Goal: Task Accomplishment & Management: Complete application form

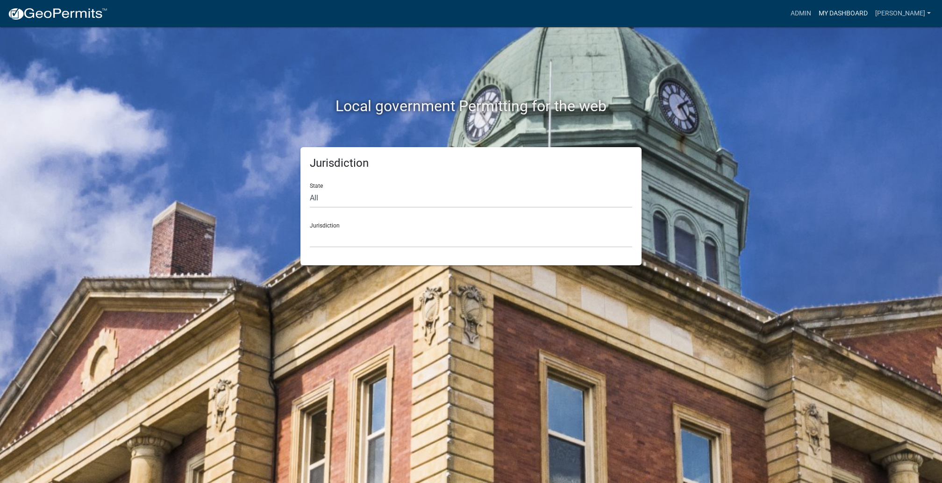
click at [818, 21] on link "My Dashboard" at bounding box center [843, 14] width 57 height 18
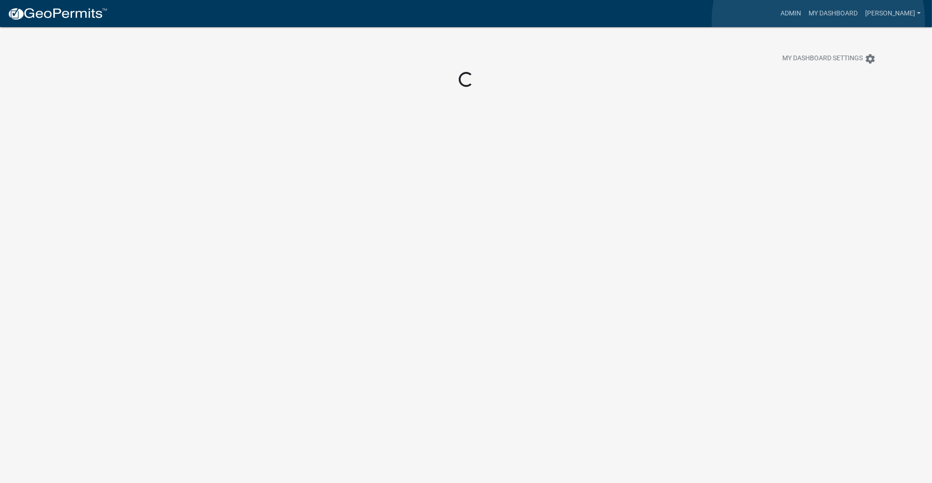
click at [818, 21] on link "My Dashboard" at bounding box center [832, 14] width 57 height 18
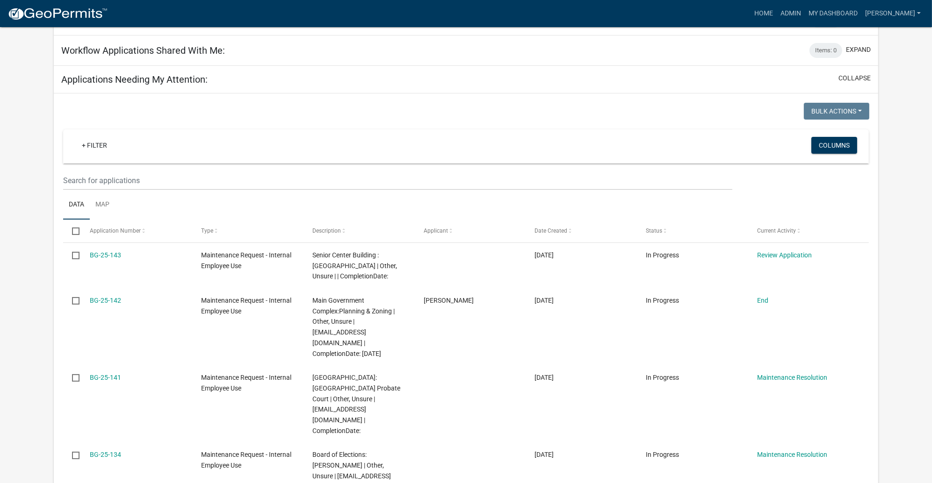
scroll to position [140, 0]
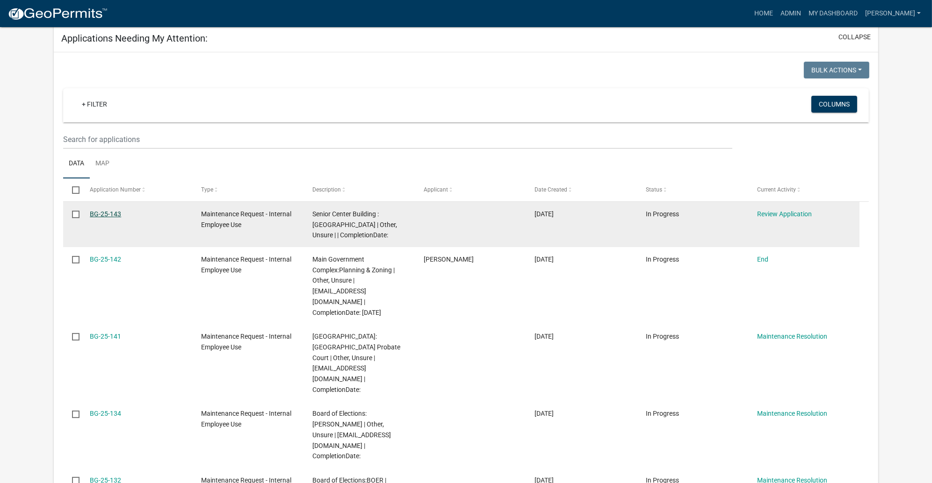
click at [119, 218] on link "BG-25-143" at bounding box center [105, 213] width 31 height 7
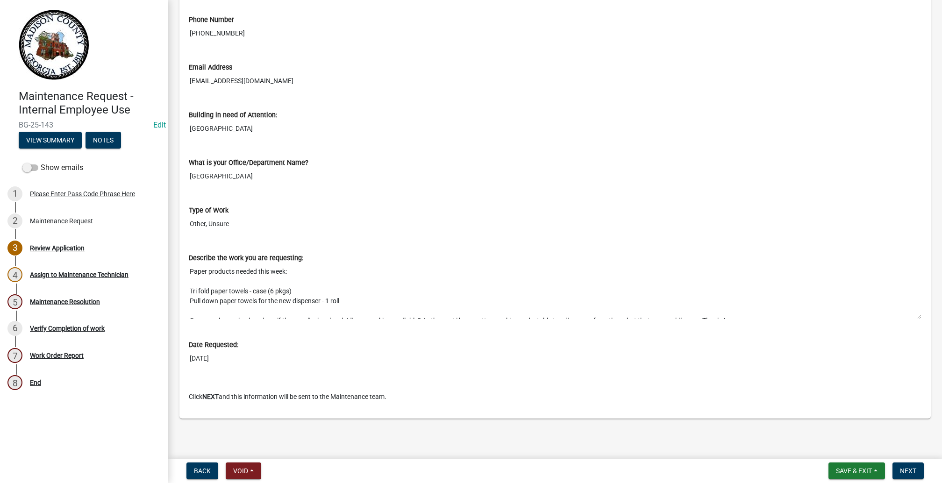
scroll to position [28, 0]
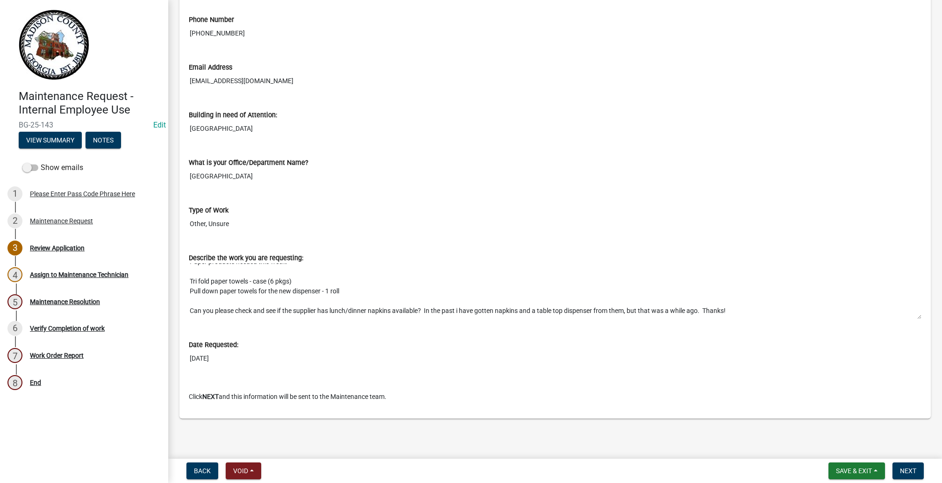
click at [874, 280] on textarea "Paper products needed this week: Tri fold paper towels - case (6 pkgs) Pull dow…" at bounding box center [555, 291] width 733 height 57
click at [874, 281] on textarea "Paper products needed this week: Tri fold paper towels - case (6 pkgs) Pull dow…" at bounding box center [555, 291] width 733 height 57
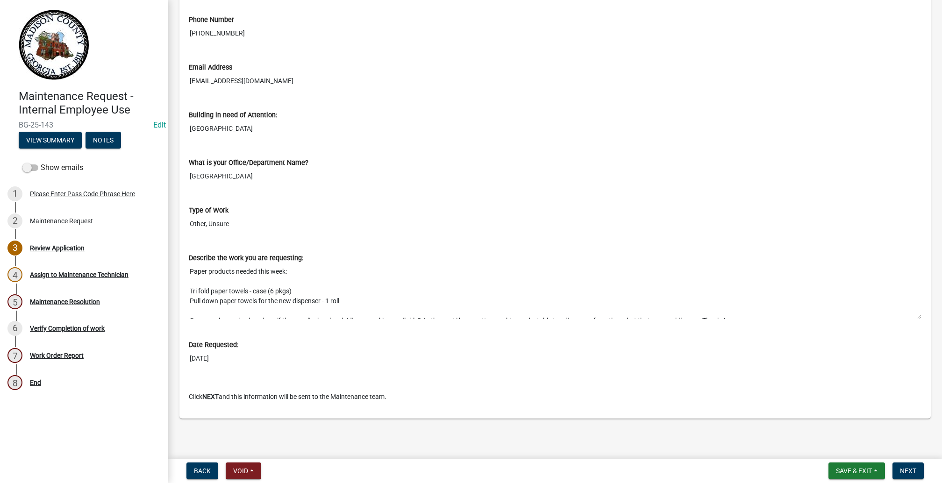
scroll to position [44, 0]
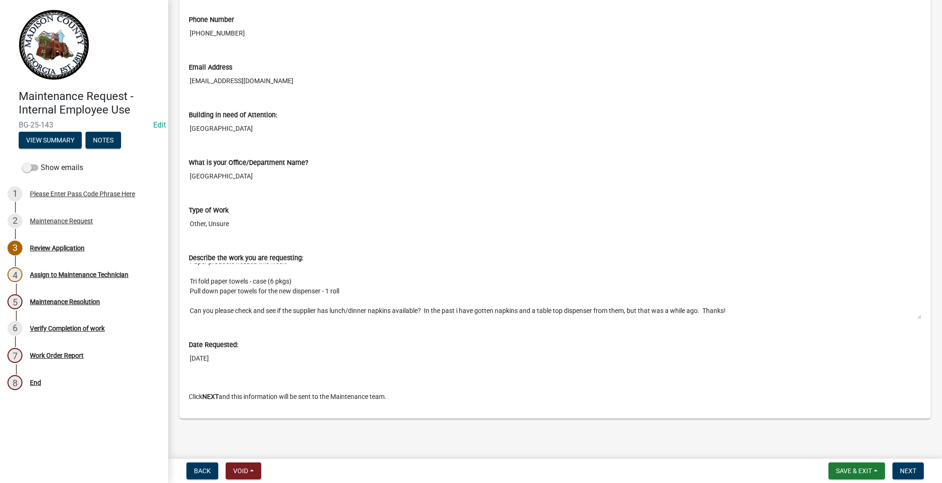
drag, startPoint x: 199, startPoint y: 193, endPoint x: 425, endPoint y: 266, distance: 238.3
click at [425, 266] on textarea "Paper products needed this week: Tri fold paper towels - case (6 pkgs) Pull dow…" at bounding box center [555, 291] width 733 height 57
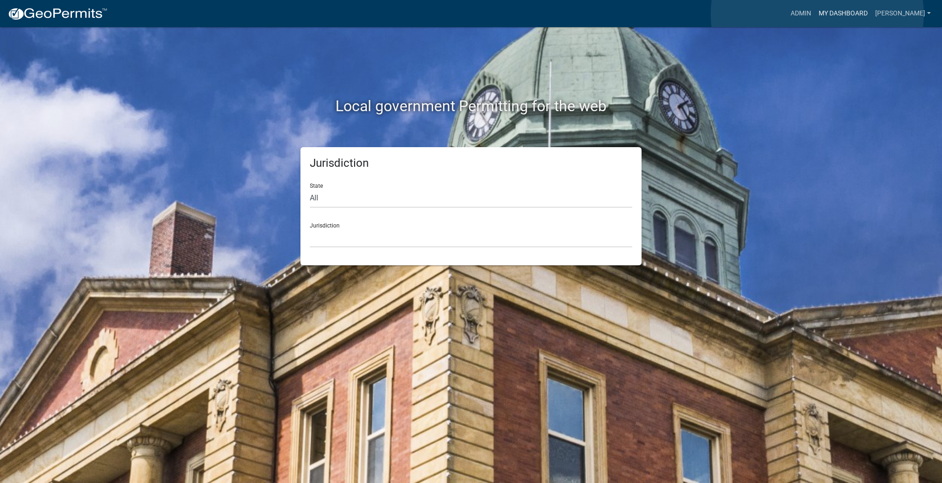
click at [818, 14] on link "My Dashboard" at bounding box center [843, 14] width 57 height 18
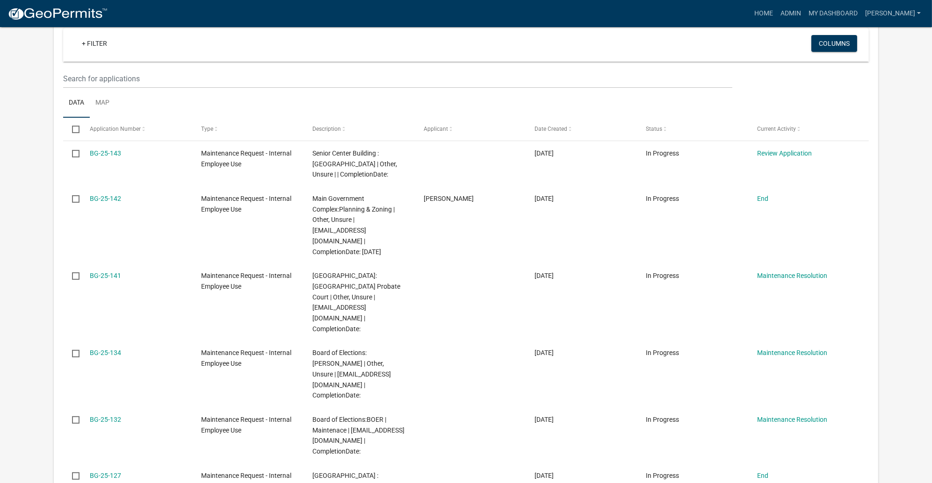
scroll to position [236, 0]
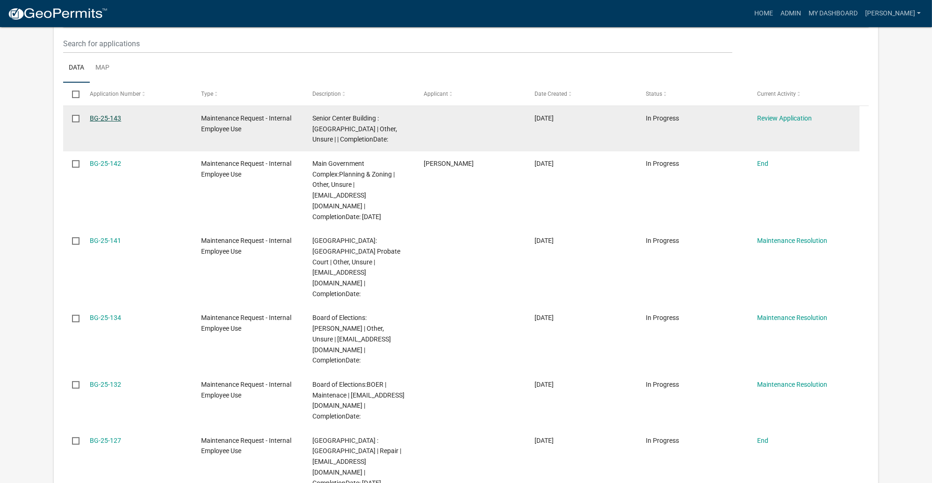
click at [121, 122] on link "BG-25-143" at bounding box center [105, 118] width 31 height 7
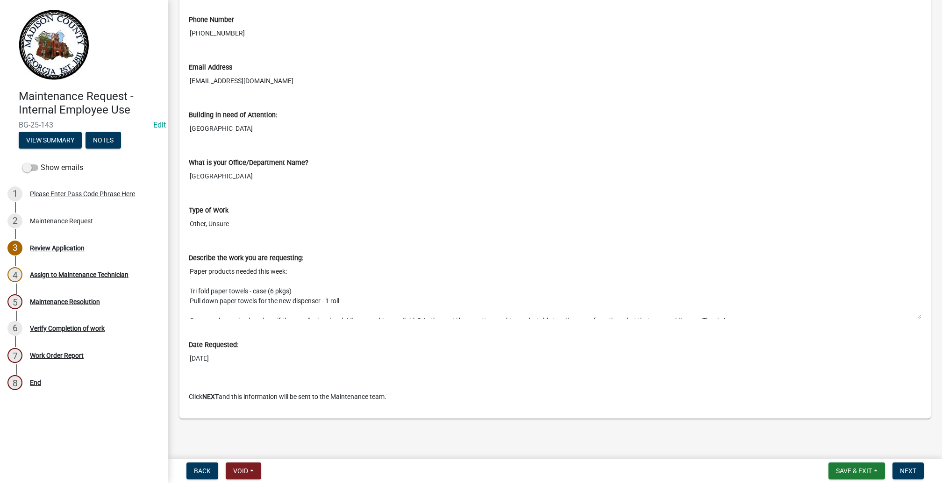
scroll to position [653, 0]
click at [901, 463] on button "Next" at bounding box center [908, 471] width 31 height 17
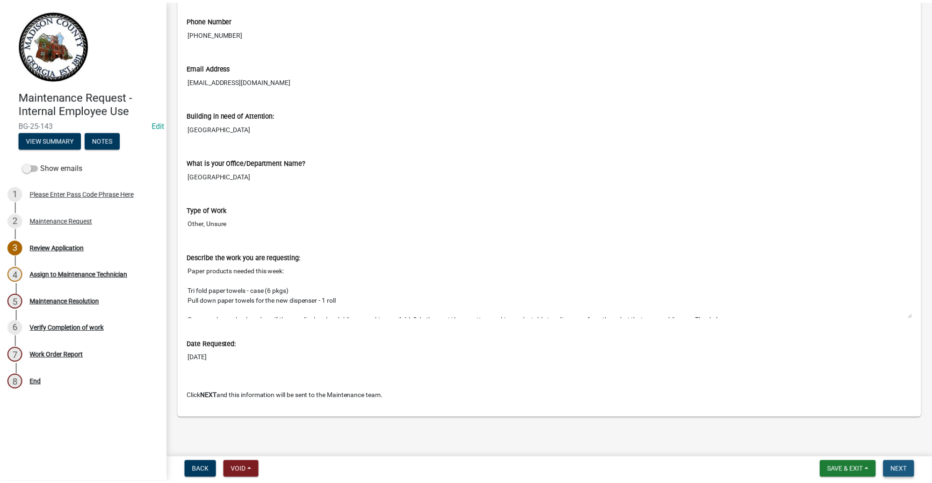
scroll to position [0, 0]
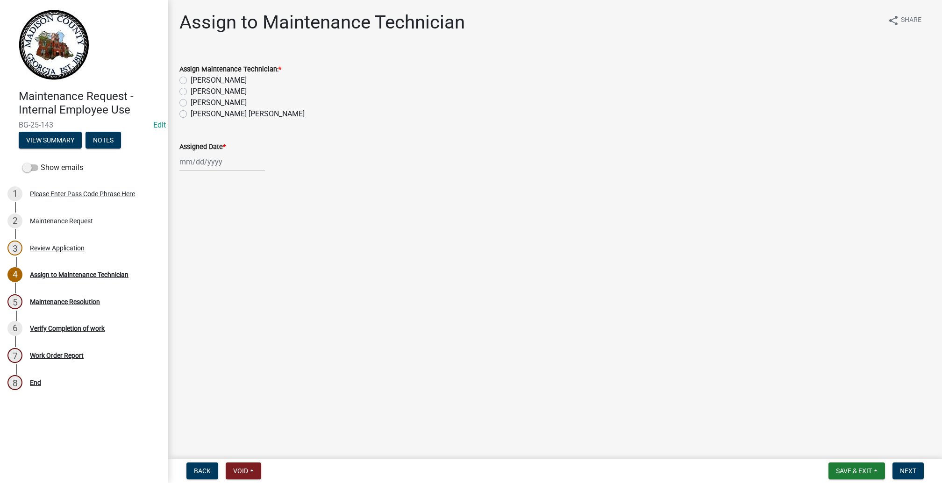
click at [194, 97] on label "[PERSON_NAME]" at bounding box center [219, 91] width 56 height 11
click at [194, 92] on input "[PERSON_NAME]" at bounding box center [194, 89] width 6 height 6
radio input "true"
click at [201, 172] on div at bounding box center [222, 161] width 86 height 19
select select "10"
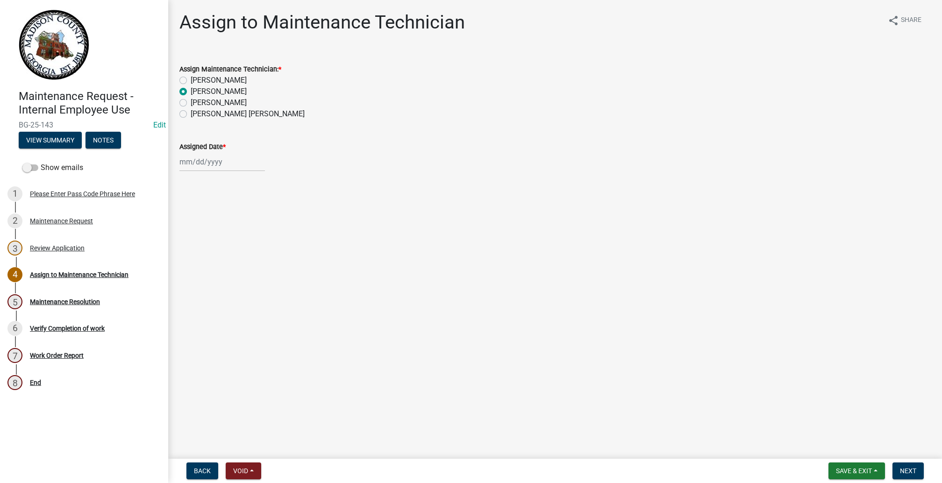
select select "2025"
click at [211, 270] on div "14" at bounding box center [203, 262] width 15 height 15
type input "[DATE]"
click at [900, 467] on span "Next" at bounding box center [908, 470] width 16 height 7
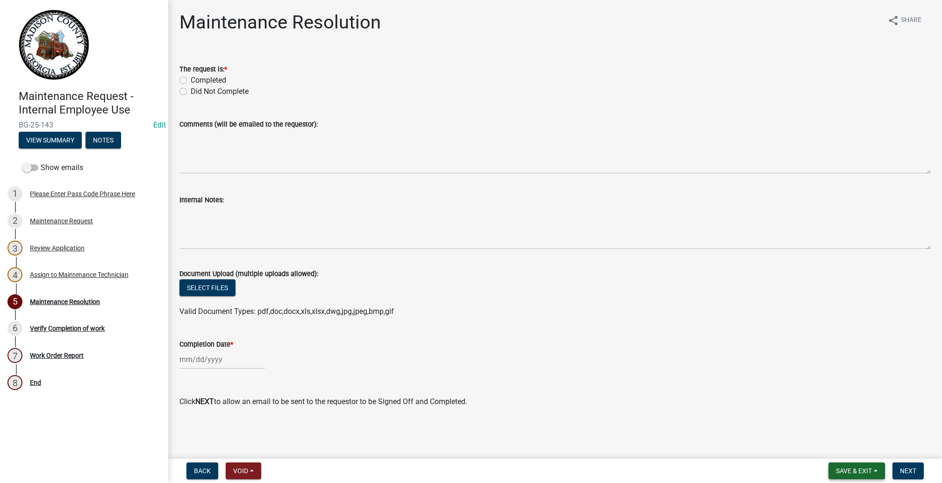
click at [836, 467] on span "Save & Exit" at bounding box center [854, 470] width 36 height 7
click at [811, 435] on button "Save & Exit" at bounding box center [848, 438] width 75 height 22
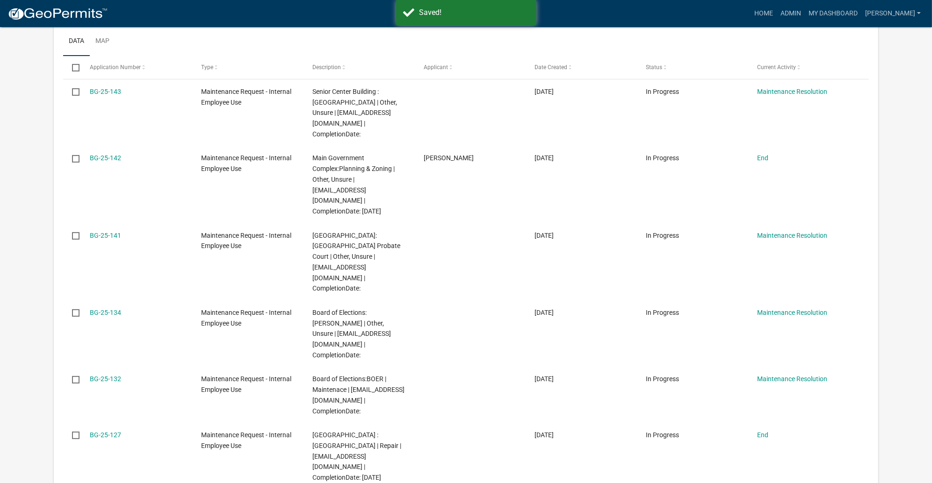
scroll to position [350, 0]
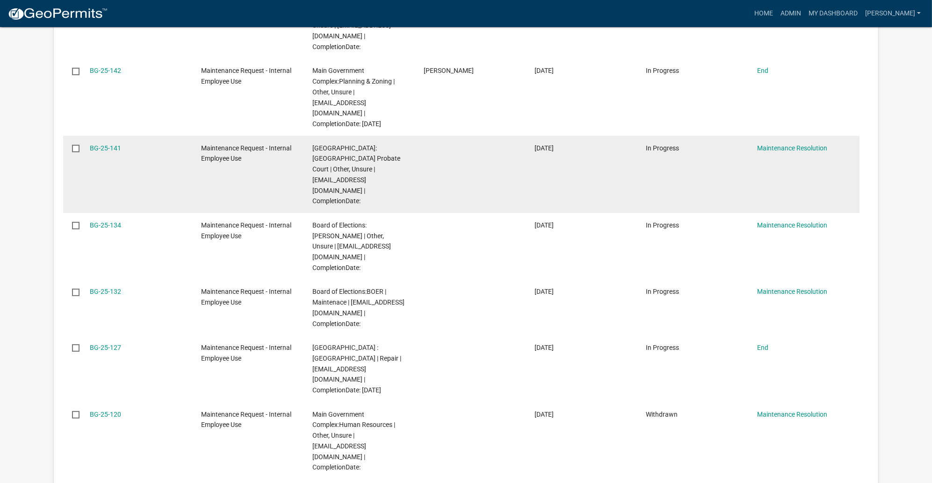
click at [143, 213] on datatable-body-cell "BG-25-141" at bounding box center [136, 174] width 111 height 77
click at [121, 152] on link "BG-25-141" at bounding box center [105, 147] width 31 height 7
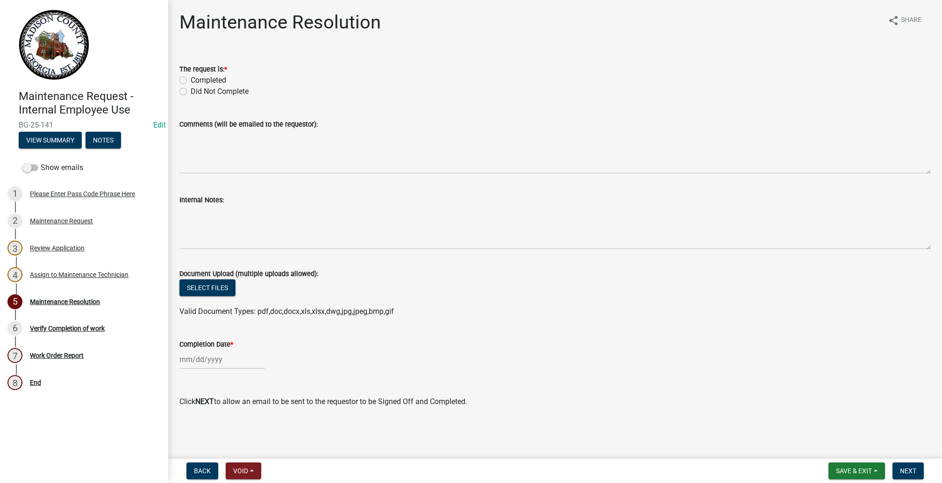
click at [194, 86] on label "Completed" at bounding box center [209, 80] width 36 height 11
click at [194, 81] on input "Completed" at bounding box center [194, 78] width 6 height 6
radio input "true"
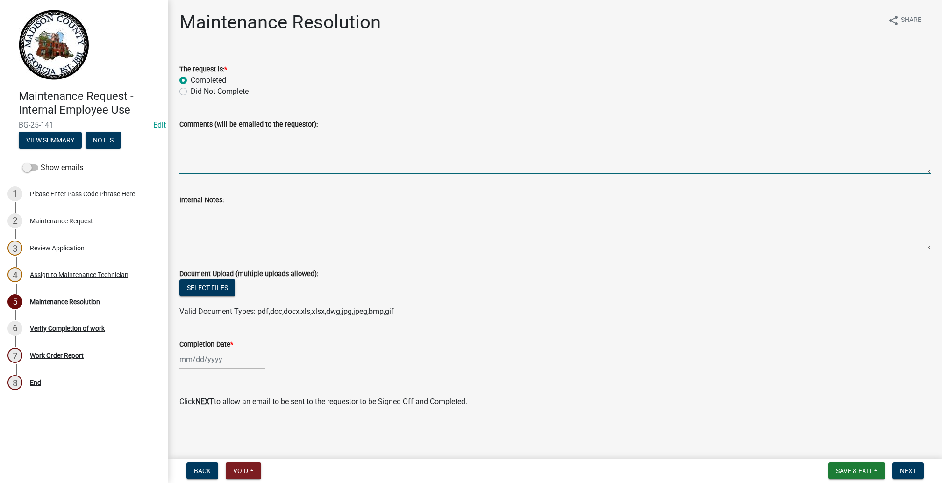
click at [251, 174] on textarea "Comments (will be emailed to the requestor):" at bounding box center [555, 152] width 752 height 44
click at [458, 174] on textarea "Delivered bottle windex, 4 paper towel rolls/Kitchen & i case of printer paper" at bounding box center [555, 152] width 752 height 44
type textarea "Delivered bottle windex, 4 paper towel rolls/Kitchen & 1 case of printer paper"
click at [188, 350] on div at bounding box center [222, 359] width 86 height 19
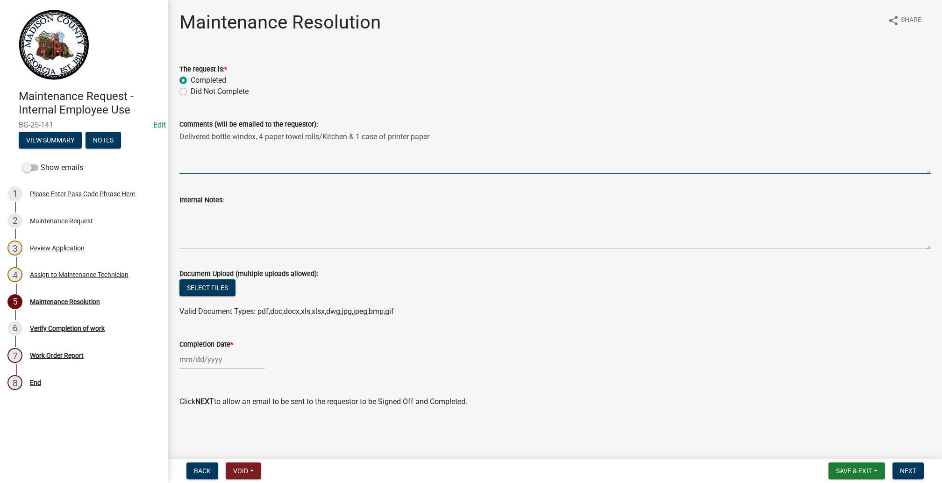
select select "10"
select select "2025"
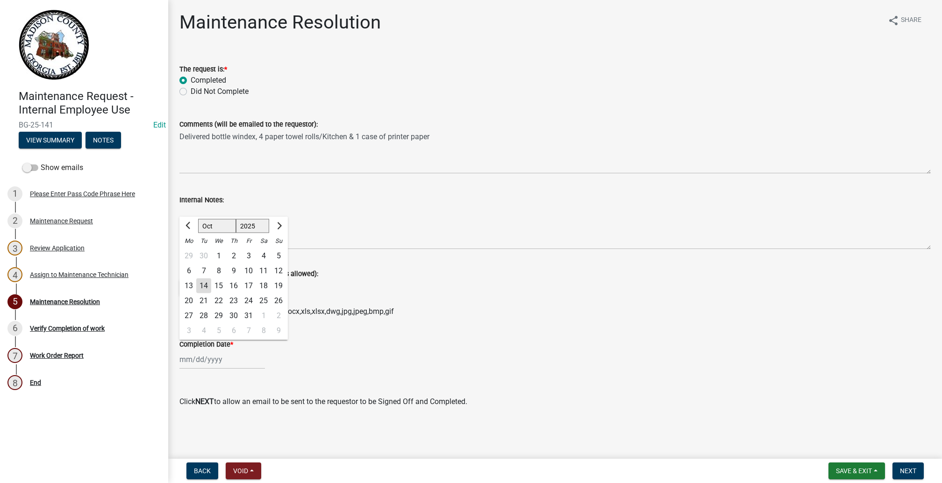
click at [211, 279] on div "14" at bounding box center [203, 286] width 15 height 15
type input "[DATE]"
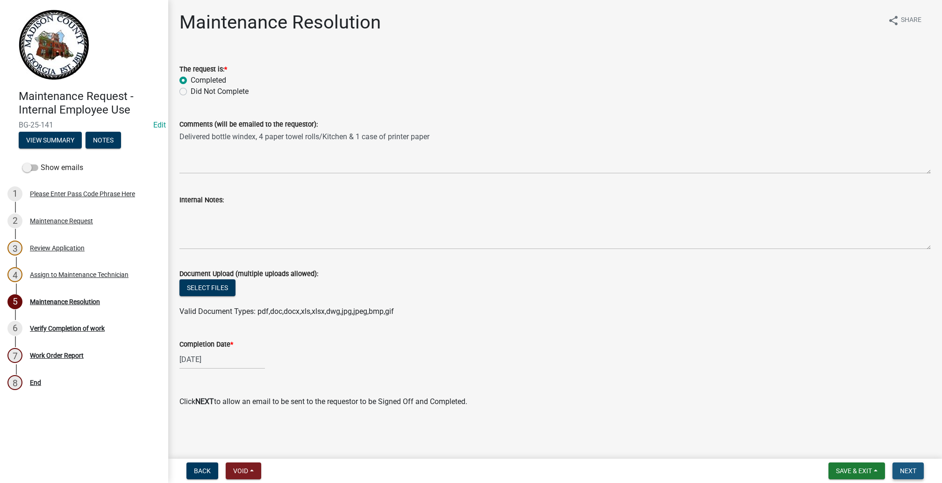
click at [900, 467] on span "Next" at bounding box center [908, 470] width 16 height 7
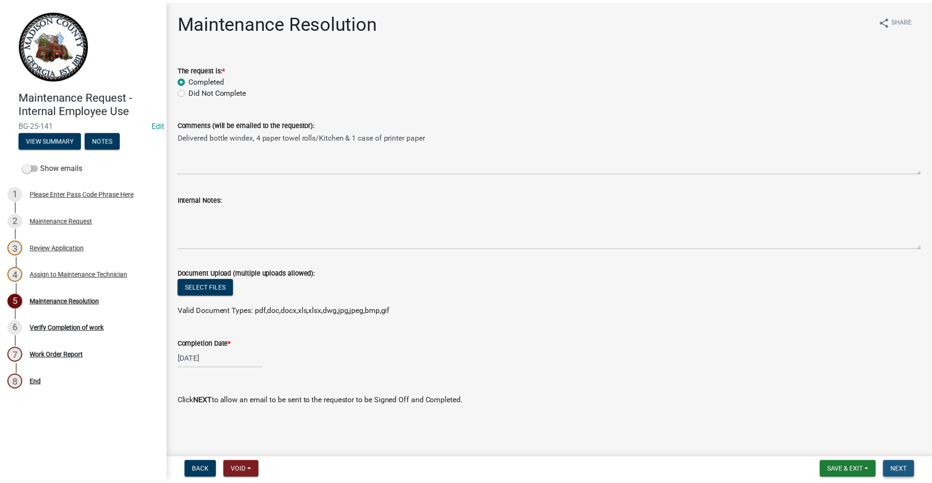
scroll to position [0, 0]
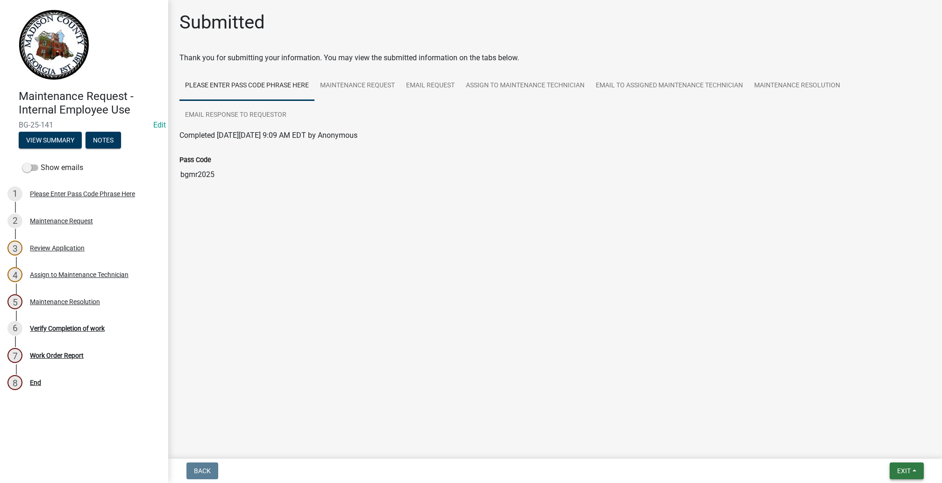
click at [903, 463] on button "Exit" at bounding box center [907, 471] width 34 height 17
click at [854, 430] on button "Save & Exit" at bounding box center [886, 438] width 75 height 22
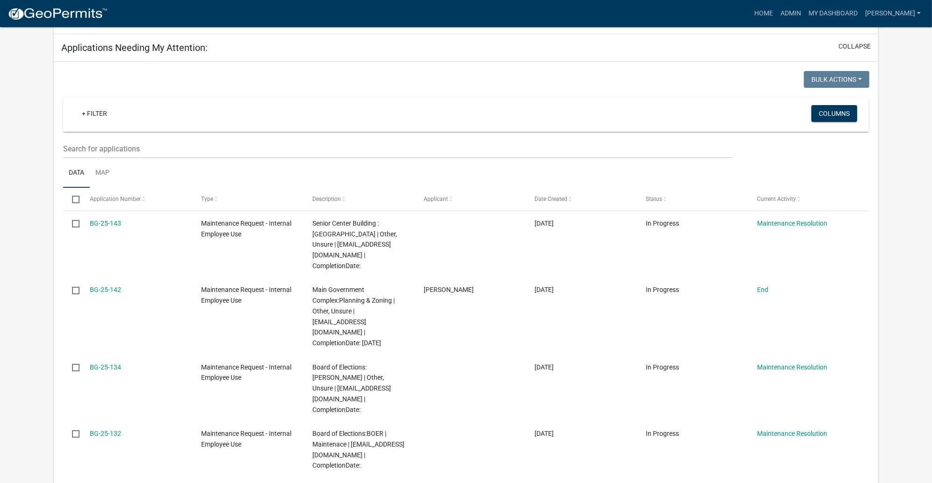
scroll to position [210, 0]
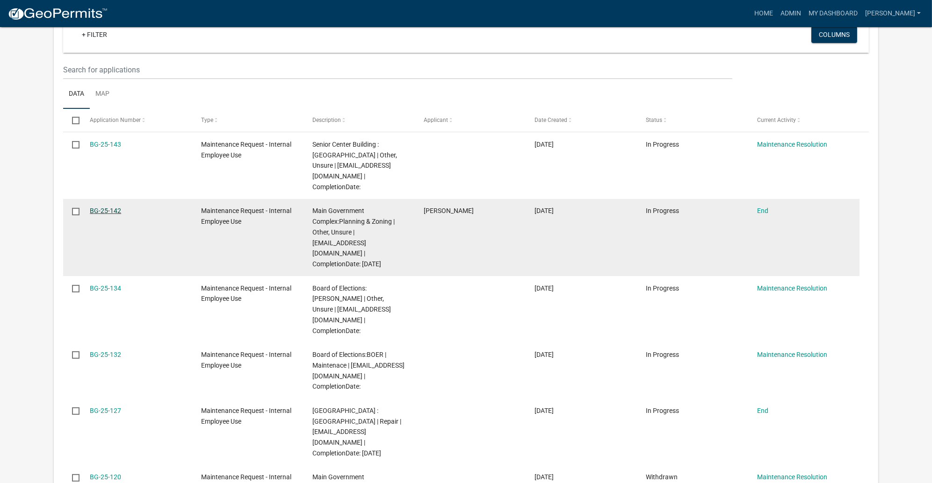
click at [114, 215] on link "BG-25-142" at bounding box center [105, 210] width 31 height 7
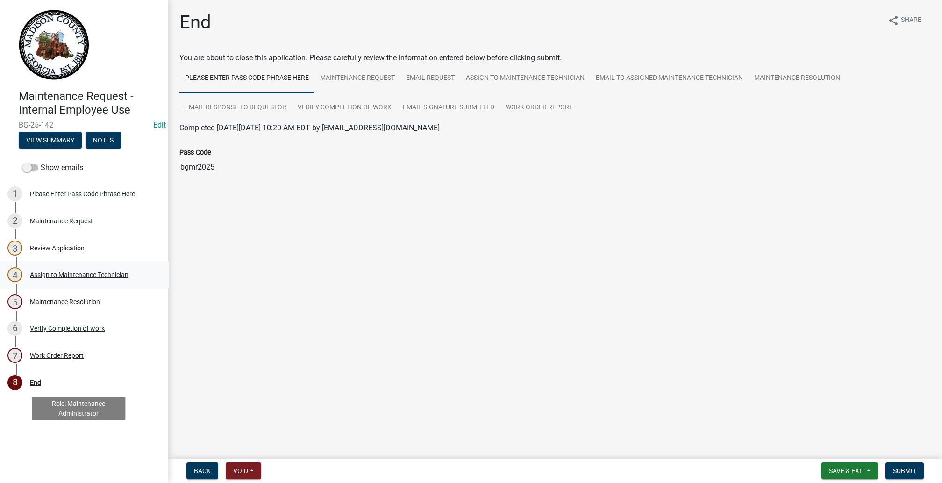
click at [72, 278] on div "Assign to Maintenance Technician" at bounding box center [79, 275] width 99 height 7
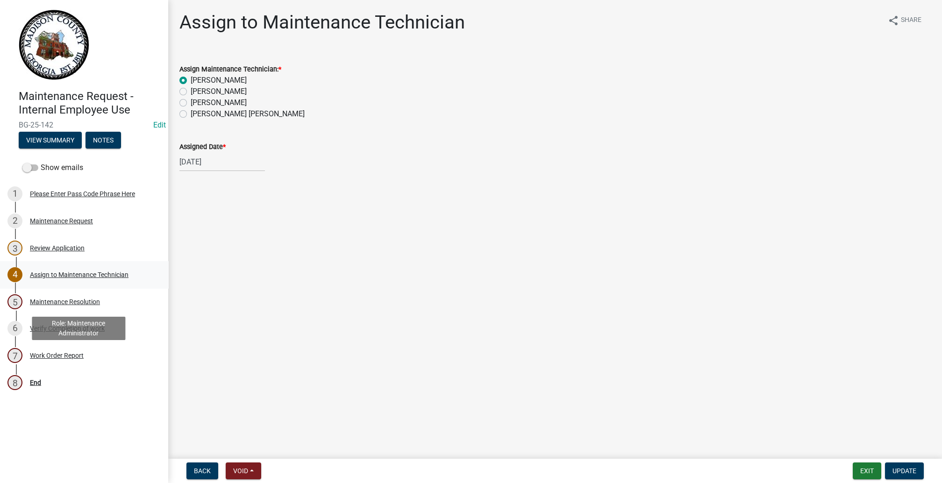
scroll to position [140, 0]
click at [74, 305] on div "Maintenance Resolution" at bounding box center [65, 302] width 70 height 7
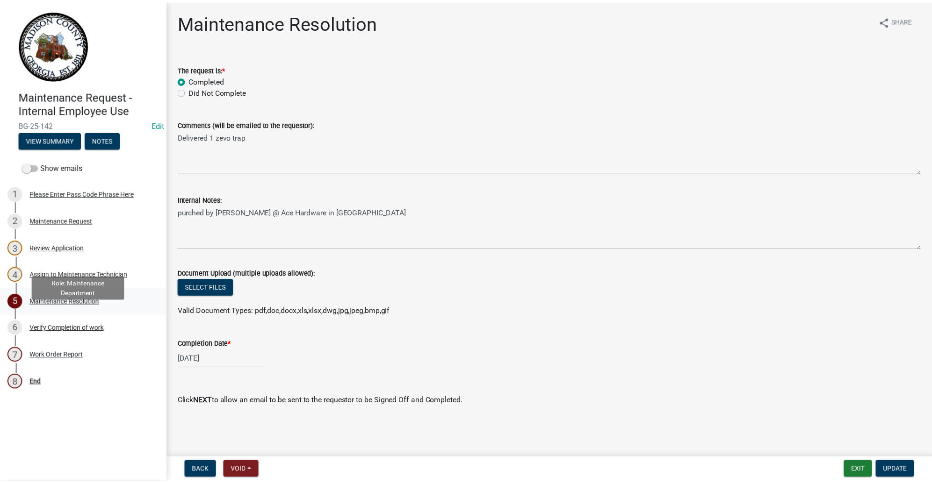
scroll to position [167, 0]
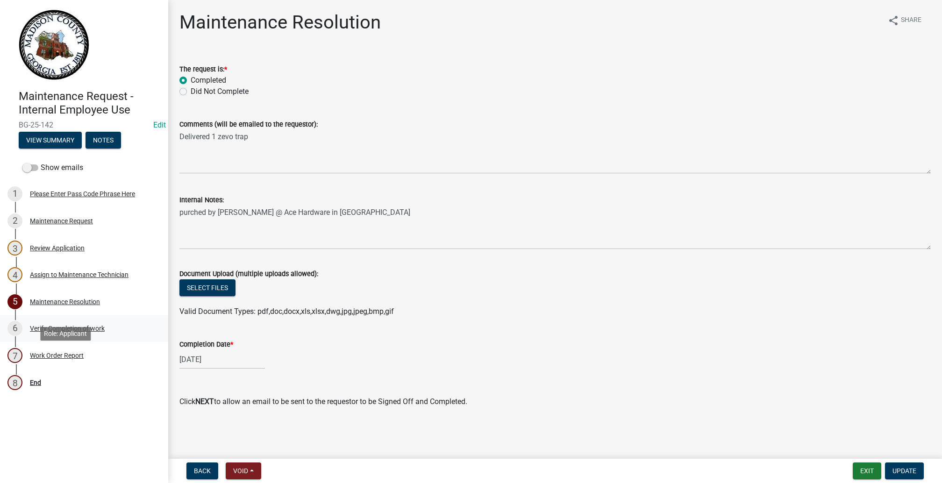
click at [73, 332] on div "Verify Completion of work" at bounding box center [67, 328] width 75 height 7
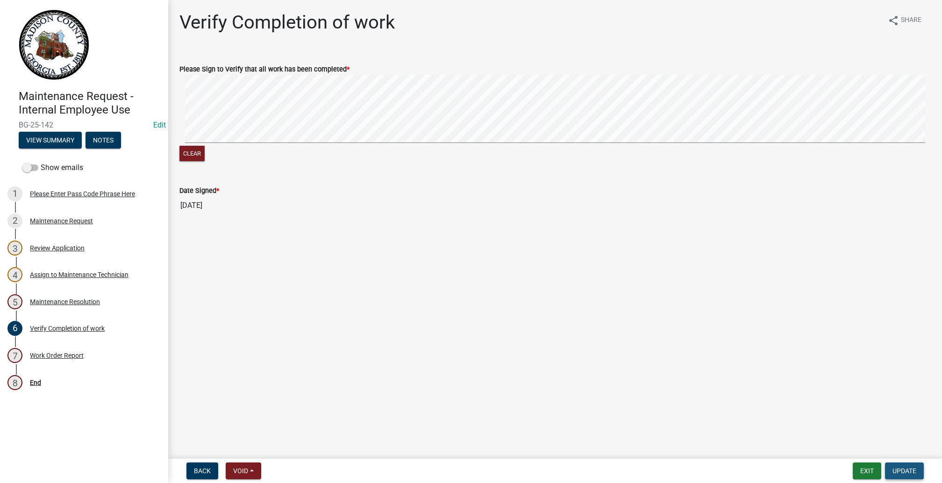
click at [893, 467] on span "Update" at bounding box center [905, 470] width 24 height 7
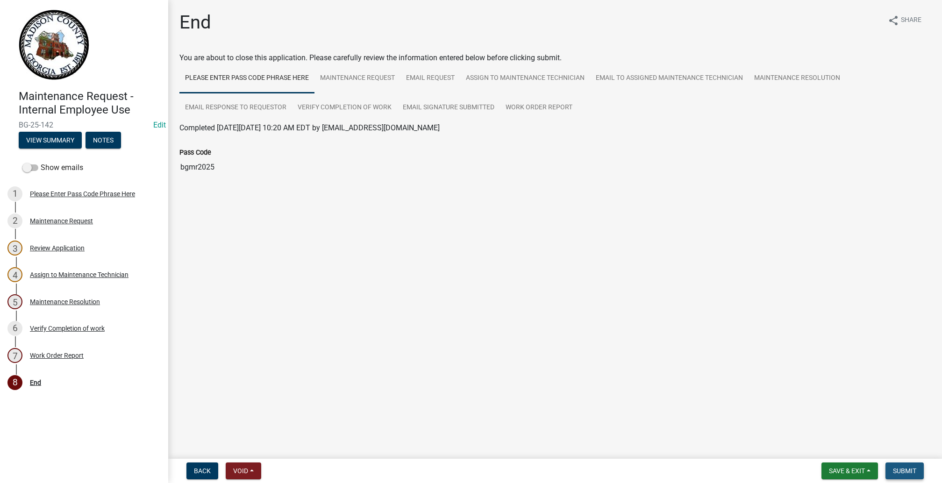
click at [893, 467] on span "Submit" at bounding box center [904, 470] width 23 height 7
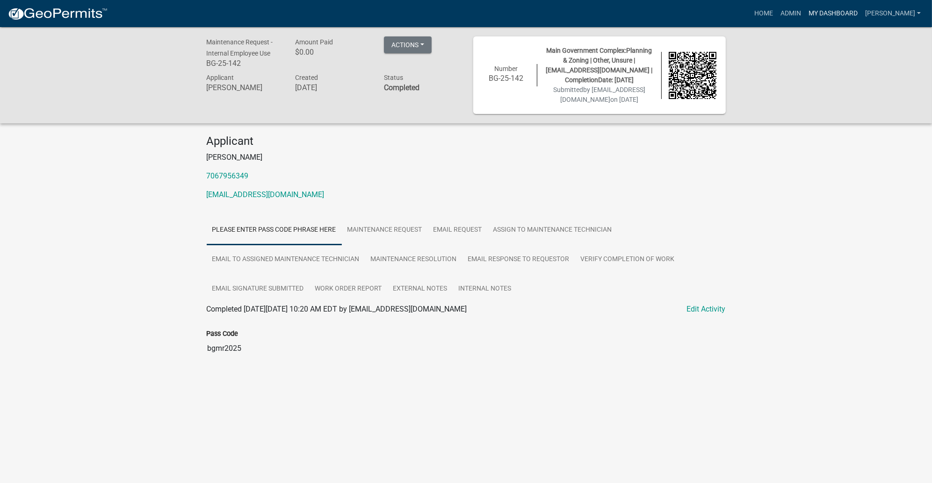
click at [861, 19] on link "My Dashboard" at bounding box center [832, 14] width 57 height 18
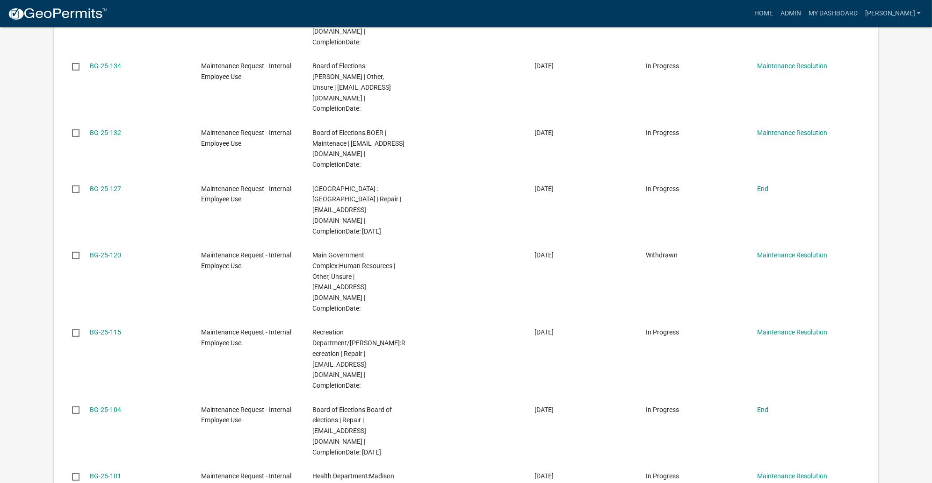
scroll to position [420, 0]
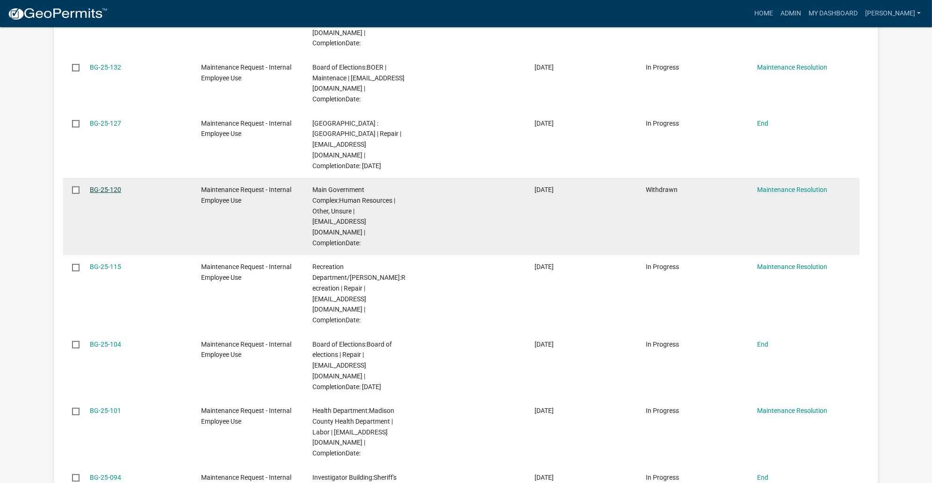
click at [121, 194] on link "BG-25-120" at bounding box center [105, 189] width 31 height 7
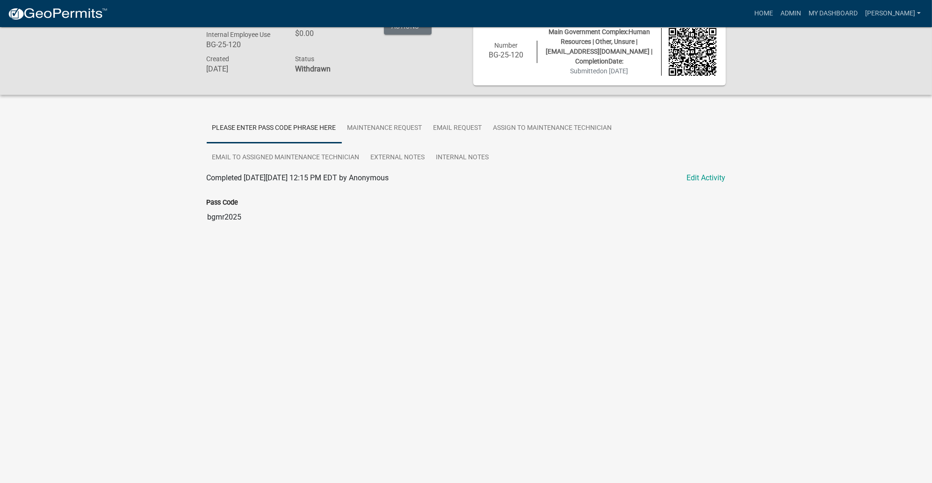
scroll to position [27, 0]
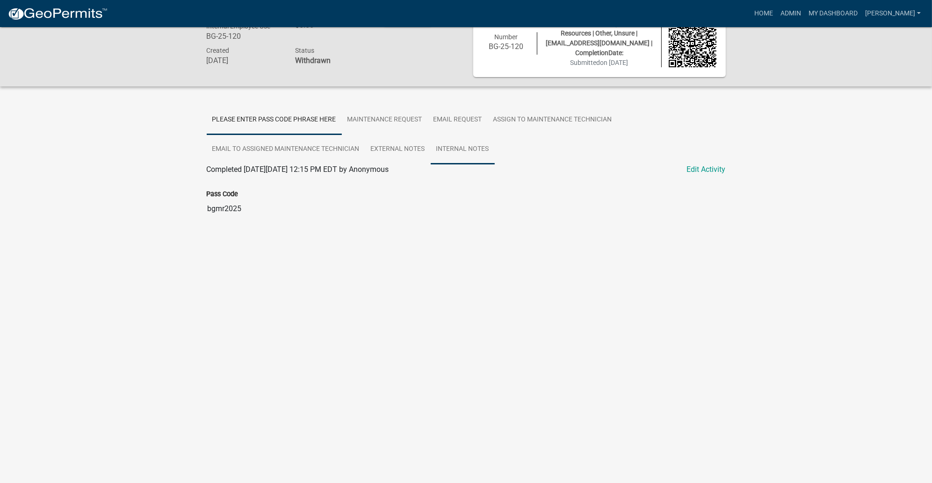
click at [431, 165] on link "Internal Notes" at bounding box center [463, 150] width 64 height 30
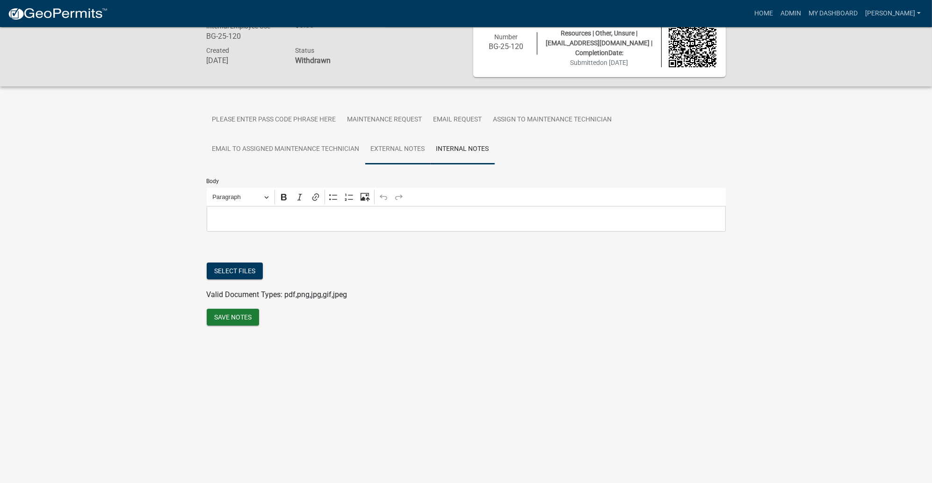
click at [365, 165] on link "External Notes" at bounding box center [397, 150] width 65 height 30
click at [365, 165] on link "Email to Assigned Maintenance Technician" at bounding box center [286, 150] width 158 height 30
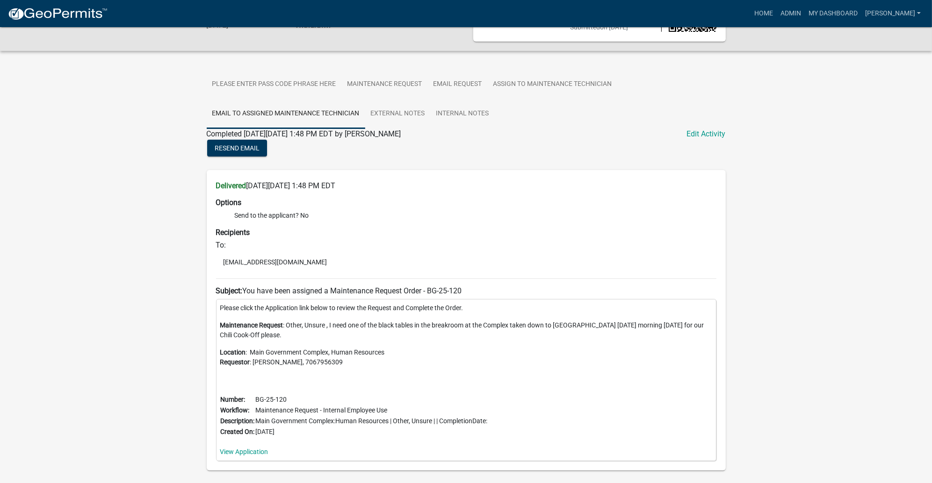
scroll to position [0, 0]
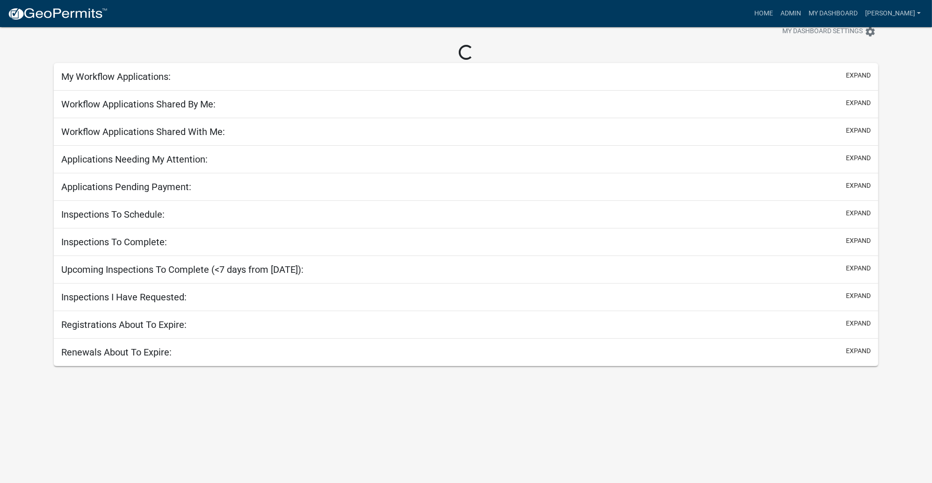
scroll to position [96, 0]
drag, startPoint x: 801, startPoint y: 15, endPoint x: 787, endPoint y: 47, distance: 34.9
click at [804, 16] on link "My Dashboard" at bounding box center [832, 14] width 57 height 18
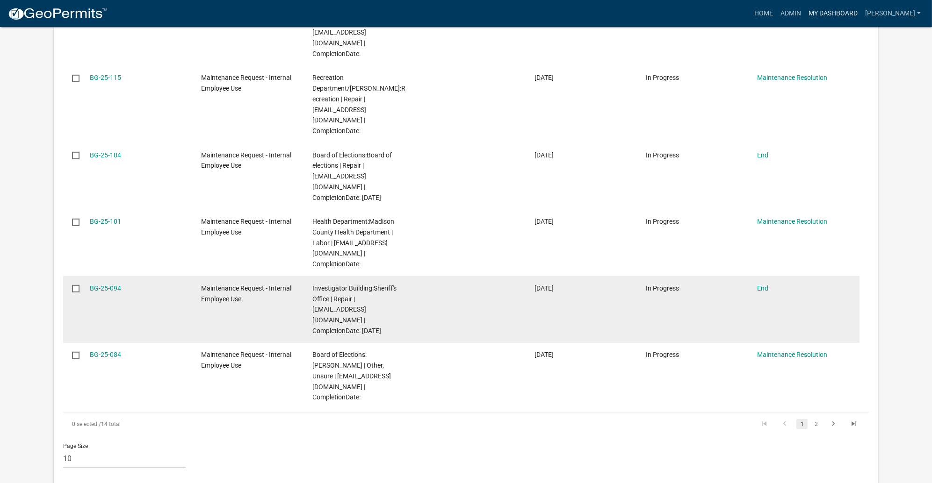
scroll to position [587, 0]
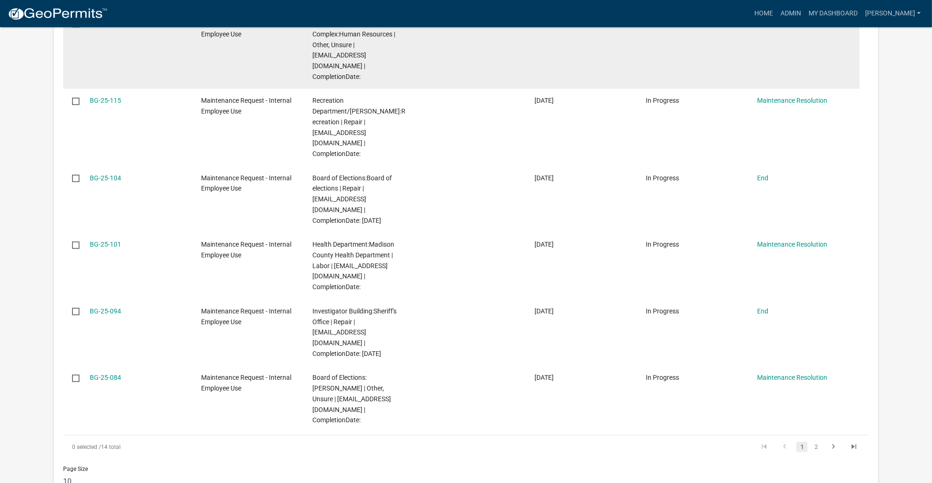
click at [121, 27] on link "BG-25-120" at bounding box center [105, 23] width 31 height 7
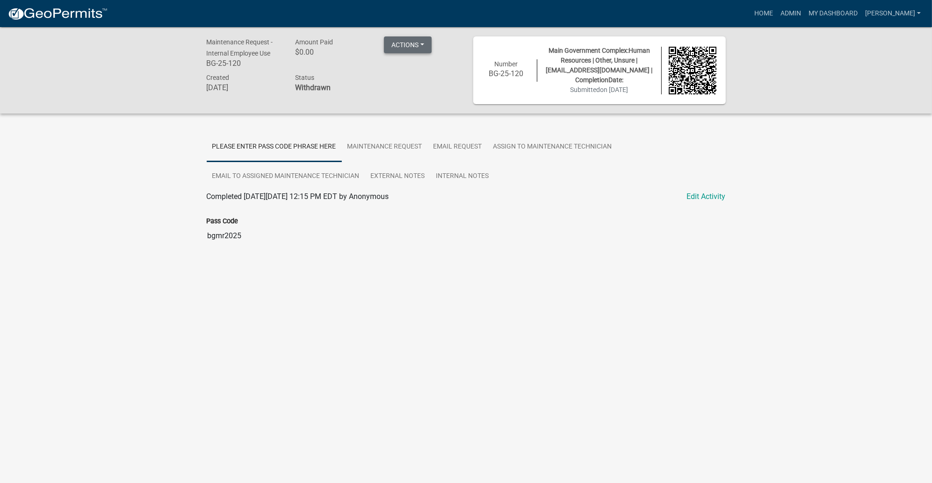
click at [422, 50] on button "Actions" at bounding box center [408, 44] width 48 height 17
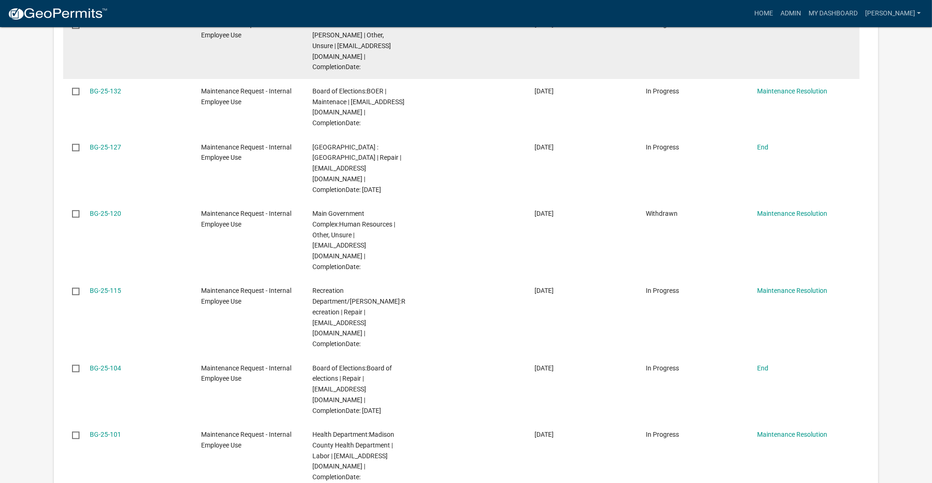
scroll to position [491, 0]
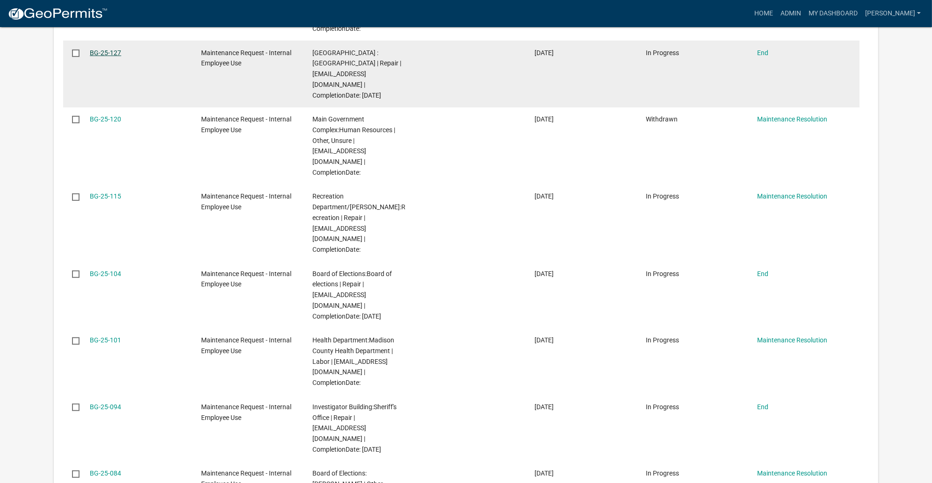
click at [119, 57] on link "BG-25-127" at bounding box center [105, 52] width 31 height 7
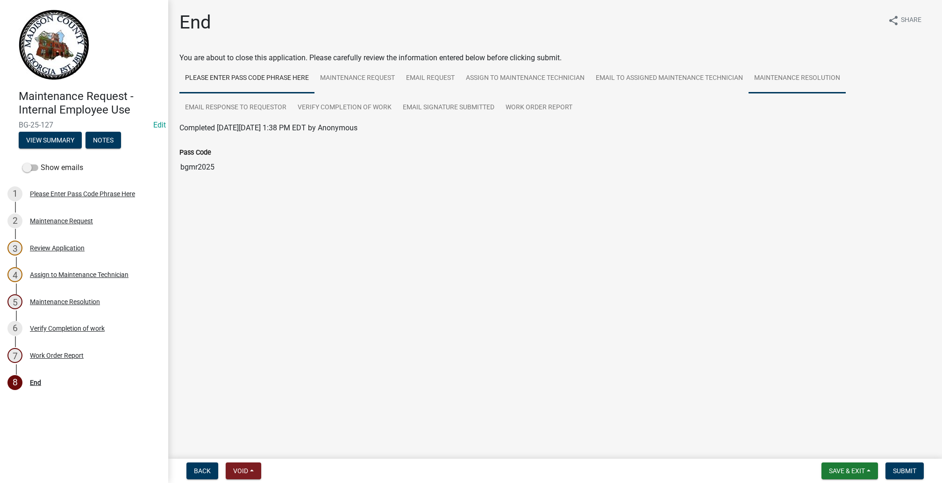
click at [749, 93] on link "Maintenance Resolution" at bounding box center [797, 79] width 97 height 30
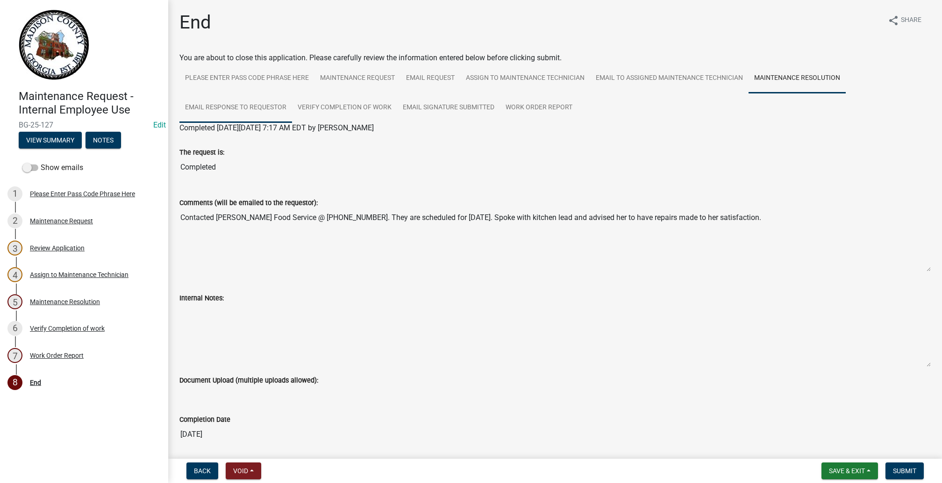
click at [292, 123] on link "Email Response to Requestor" at bounding box center [235, 108] width 113 height 30
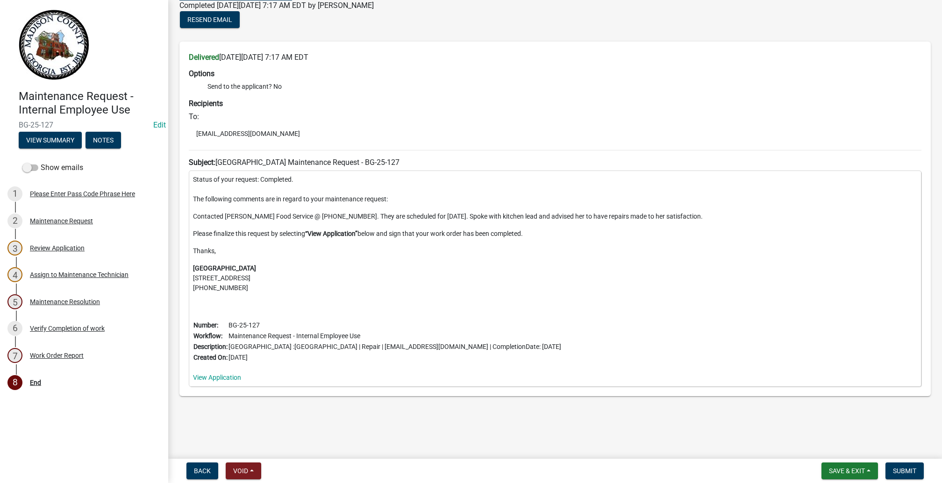
scroll to position [34, 0]
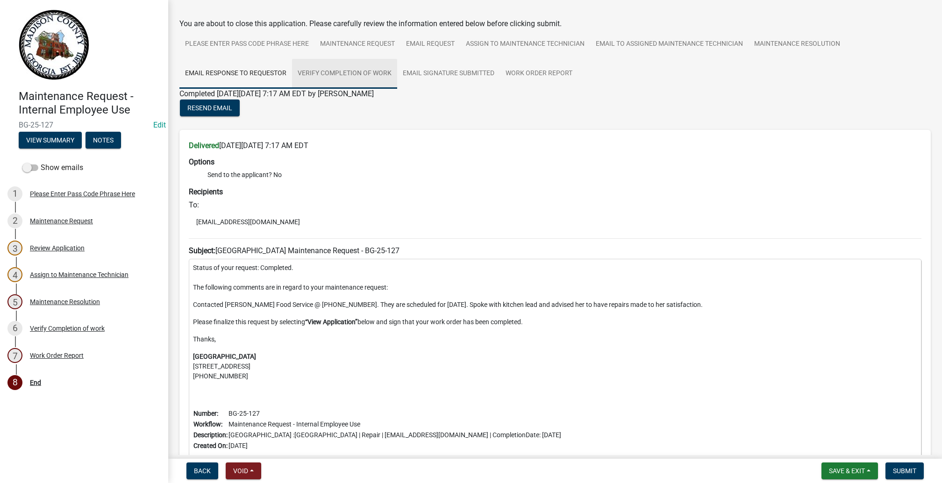
click at [397, 89] on link "Verify Completion of work" at bounding box center [344, 74] width 105 height 30
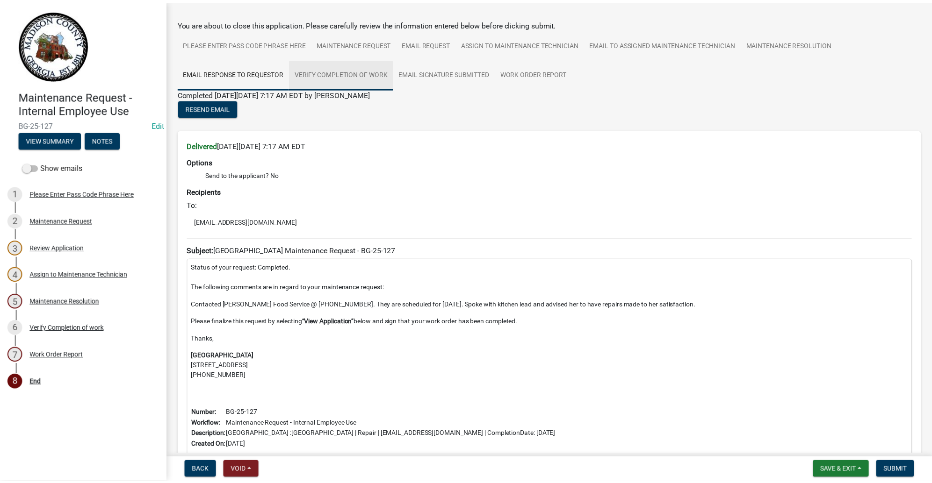
scroll to position [0, 0]
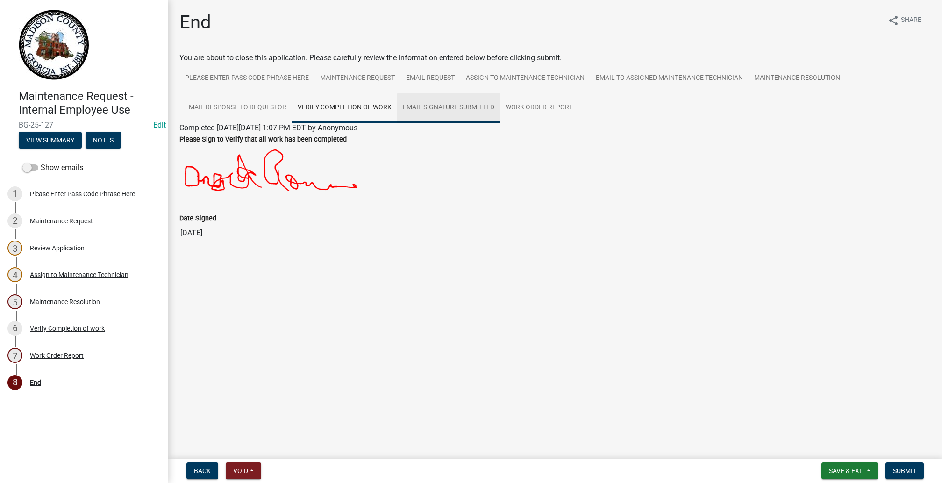
click at [397, 123] on link "Email Signature Submitted" at bounding box center [448, 108] width 103 height 30
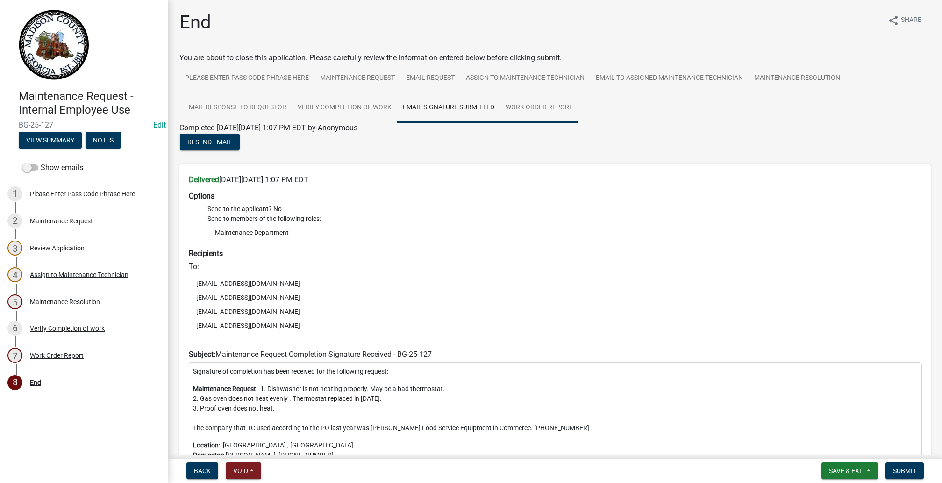
click at [500, 123] on link "Work Order Report" at bounding box center [539, 108] width 78 height 30
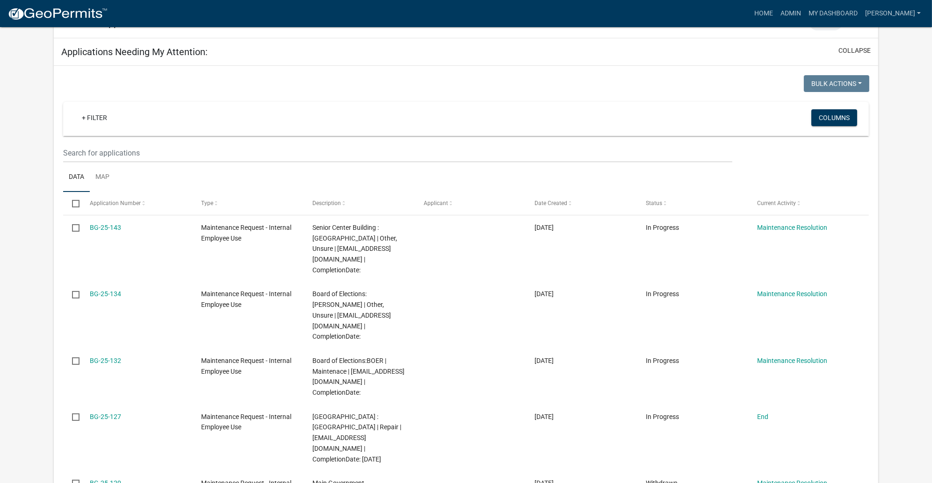
scroll to position [350, 0]
